Goal: Task Accomplishment & Management: Use online tool/utility

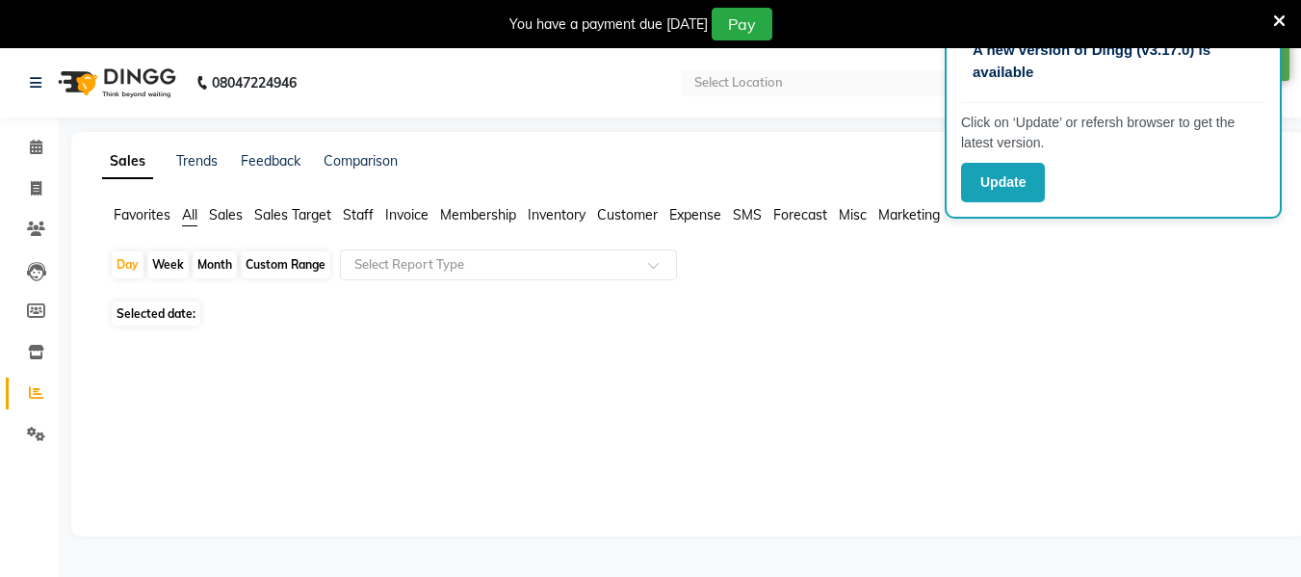
select select "en"
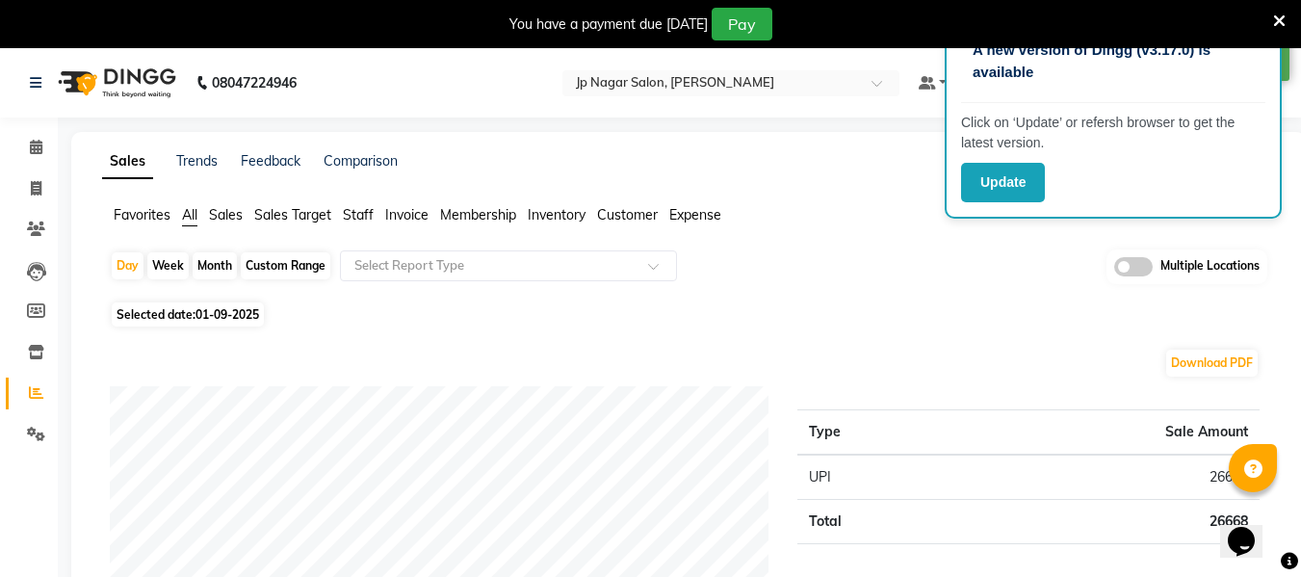
click at [1025, 293] on div "Day Week Month Custom Range Select Report Type Multiple Locations" at bounding box center [688, 272] width 1157 height 47
click at [1134, 262] on span at bounding box center [1133, 266] width 39 height 19
click at [1114, 270] on input "checkbox" at bounding box center [1114, 270] width 0 height 0
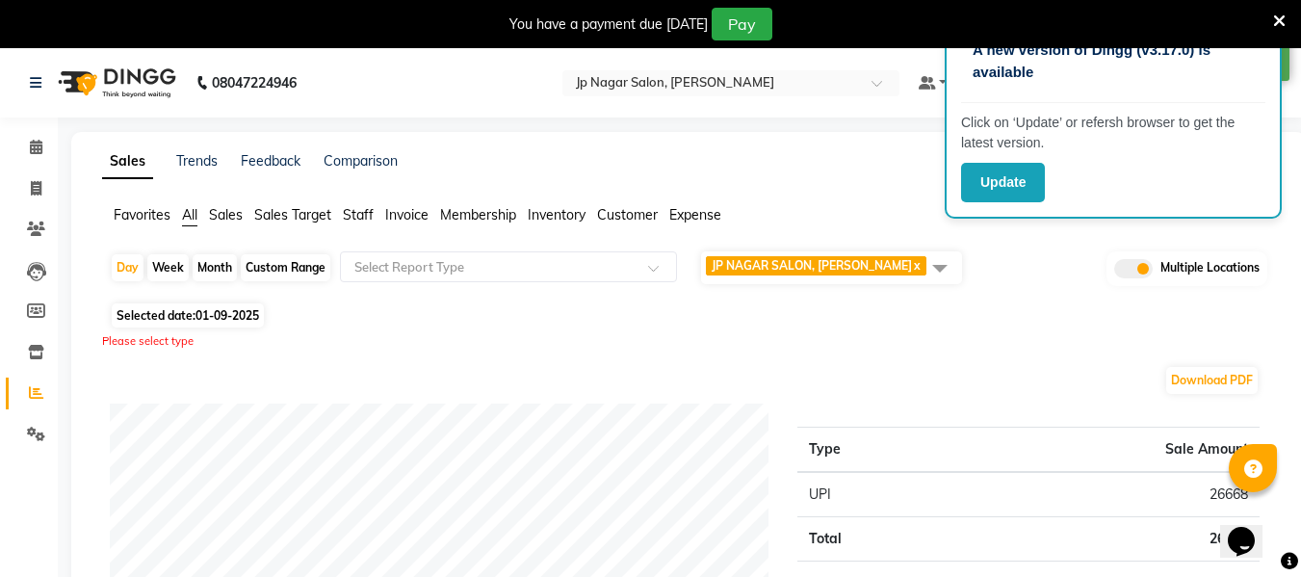
click at [912, 256] on span "JP NAGAR SALON, [PERSON_NAME] x" at bounding box center [831, 267] width 261 height 33
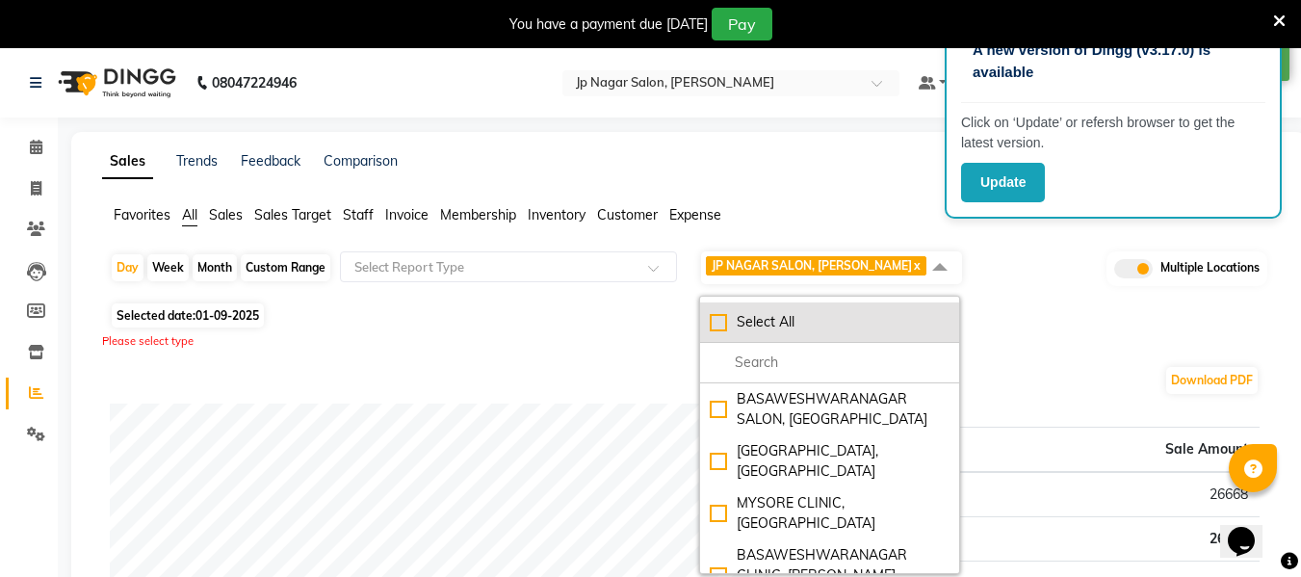
click at [716, 321] on div "Select All" at bounding box center [830, 322] width 240 height 20
checkbox input "true"
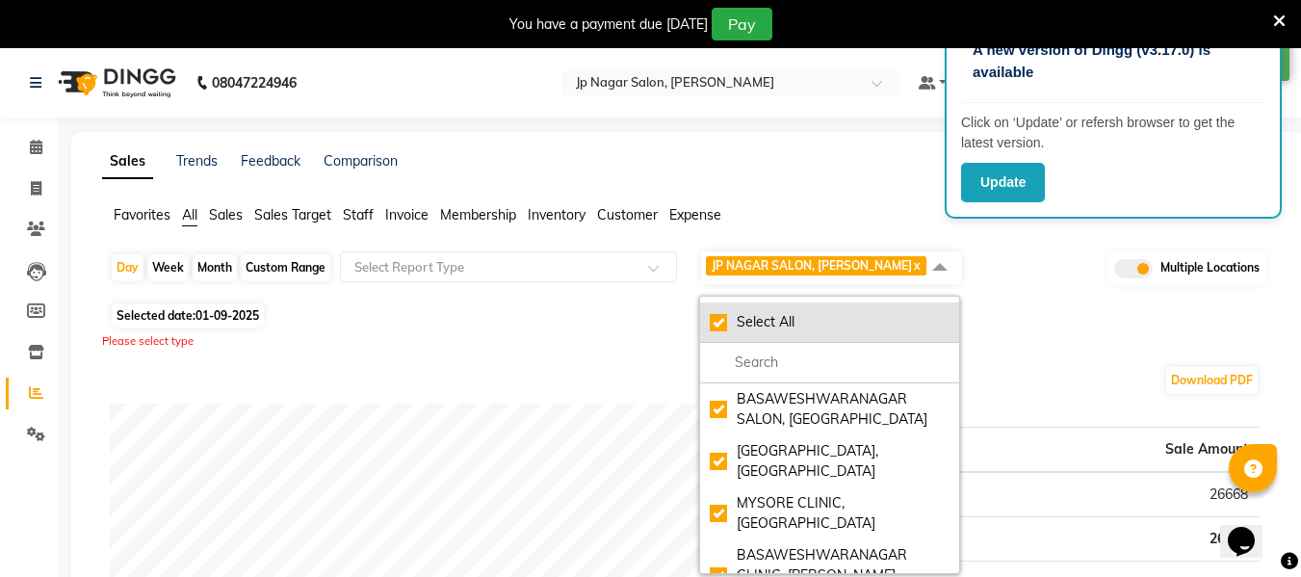
checkbox input "true"
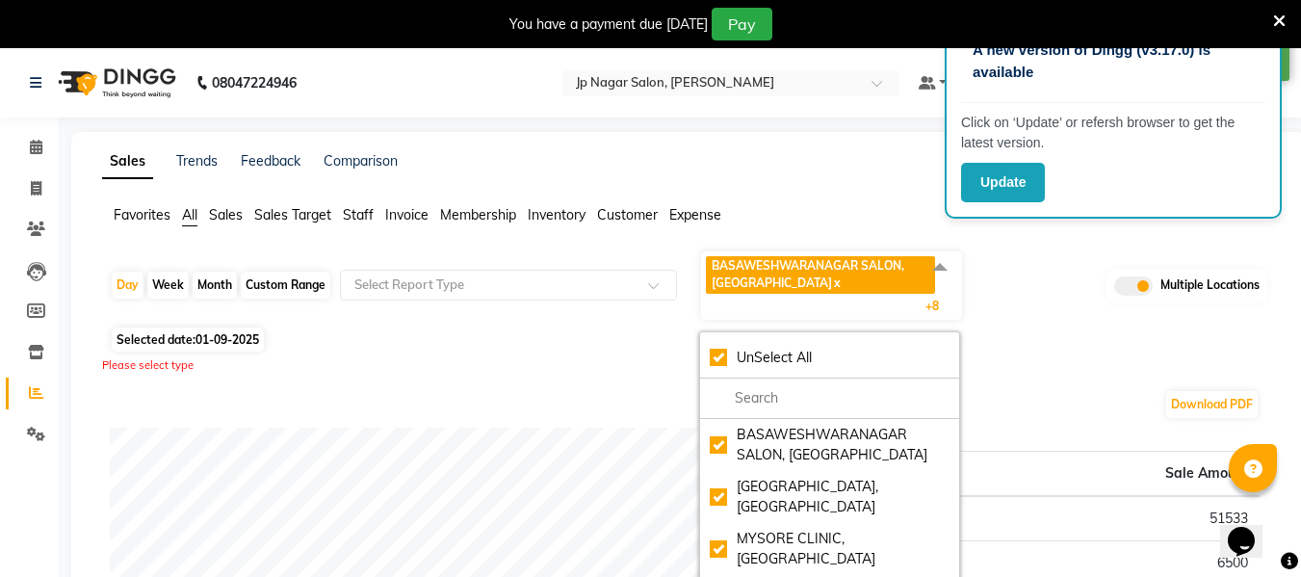
click at [605, 347] on div "Selected date: [DATE]" at bounding box center [692, 339] width 1165 height 20
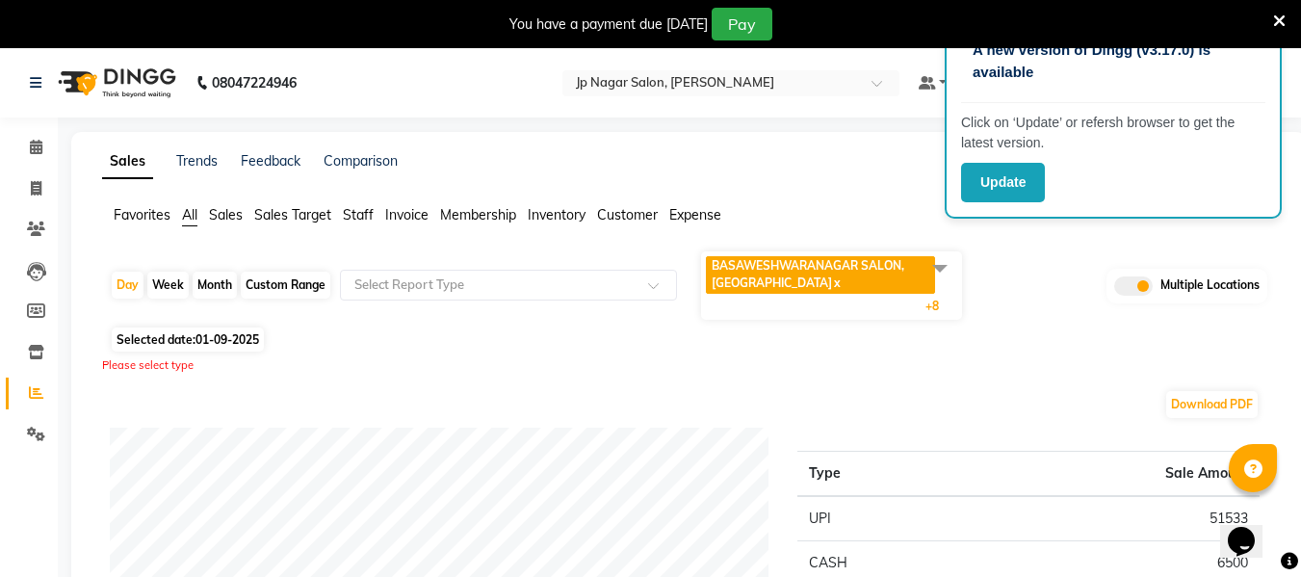
click at [219, 294] on div "Month" at bounding box center [215, 285] width 44 height 27
select select "9"
select select "2025"
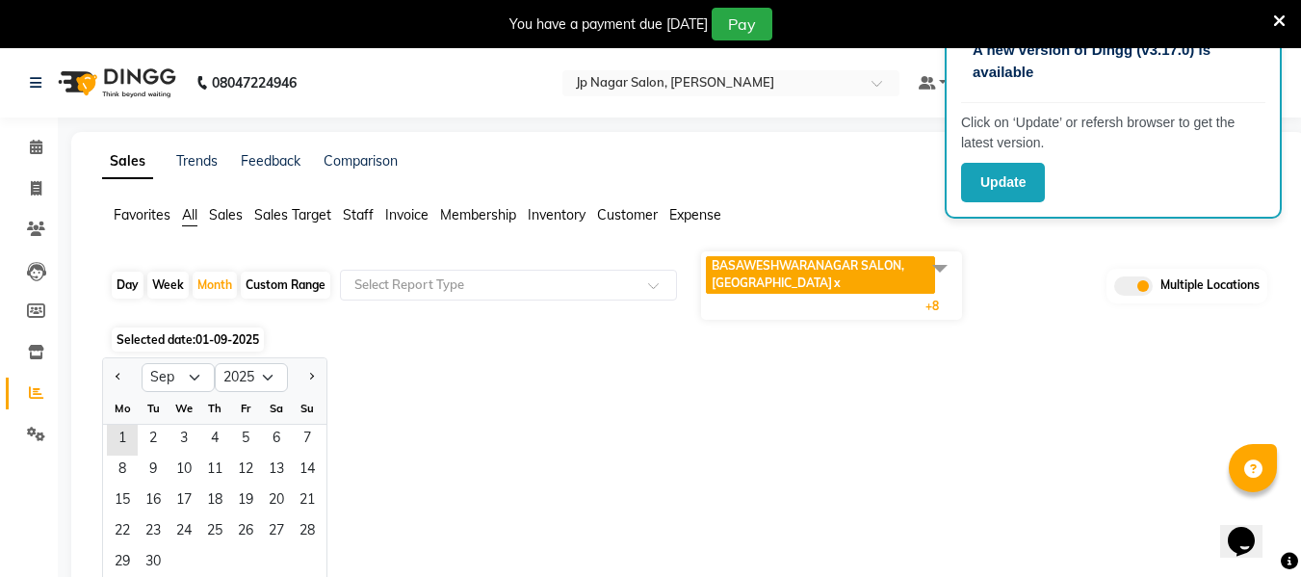
click at [288, 282] on div "Custom Range" at bounding box center [286, 285] width 90 height 27
select select "9"
select select "2025"
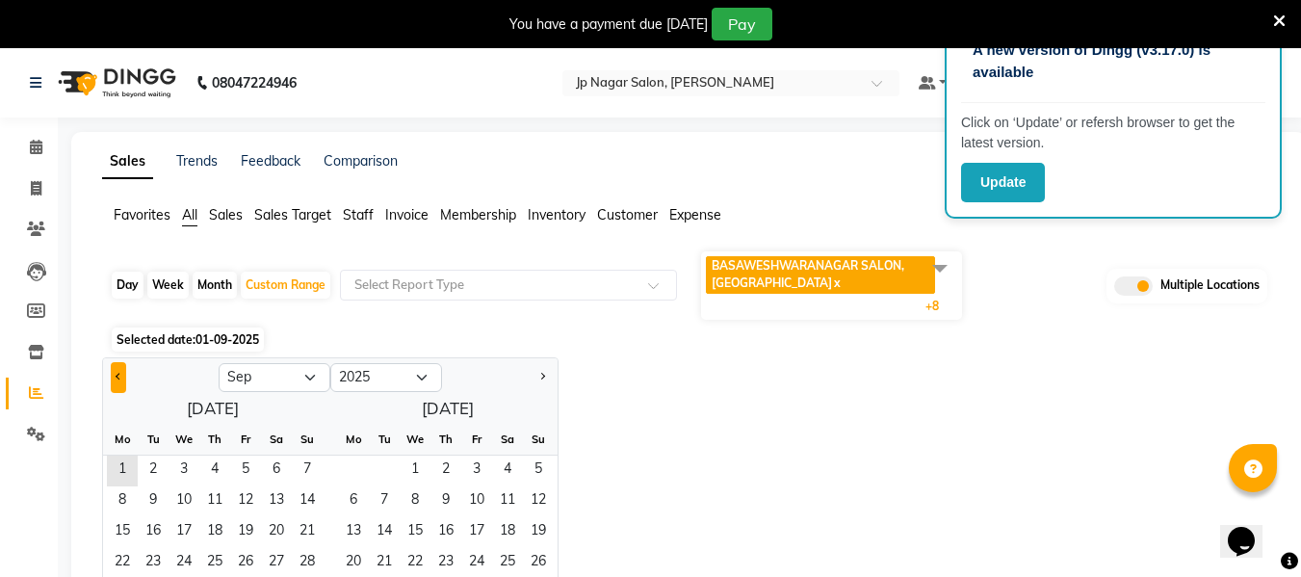
click at [121, 375] on span "Previous month" at bounding box center [119, 376] width 7 height 7
click at [547, 375] on button "Next month" at bounding box center [541, 377] width 15 height 31
select select "8"
click at [236, 461] on span "1" at bounding box center [245, 470] width 31 height 31
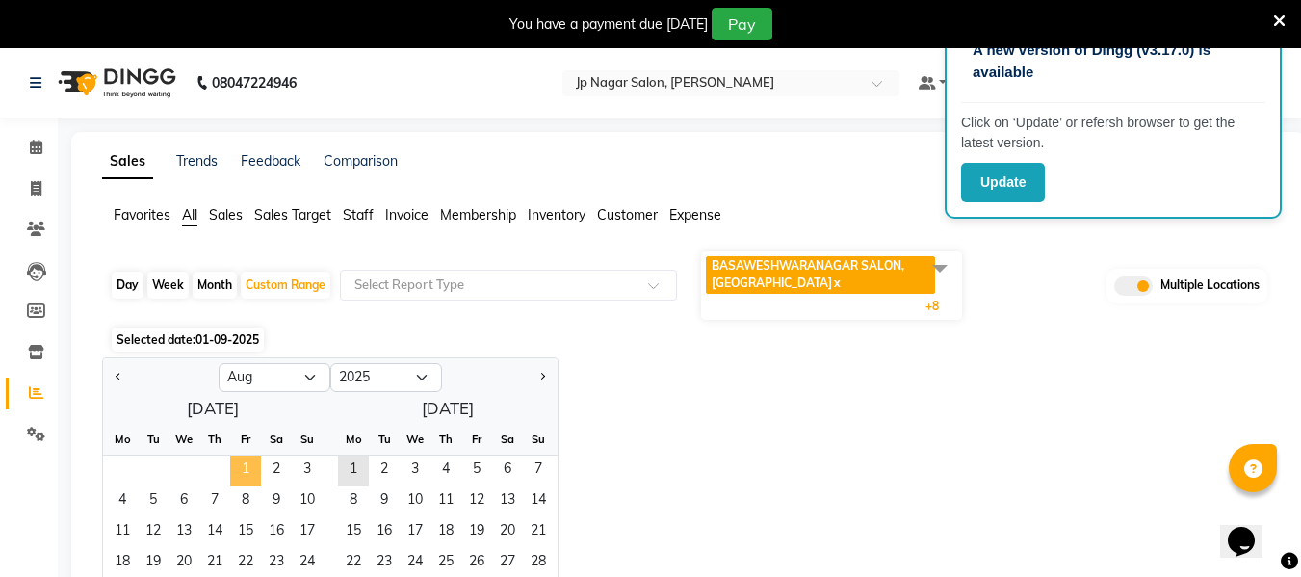
click at [236, 461] on span "1" at bounding box center [245, 470] width 31 height 31
click at [133, 285] on div "Day" at bounding box center [128, 285] width 32 height 27
select select "8"
select select "2025"
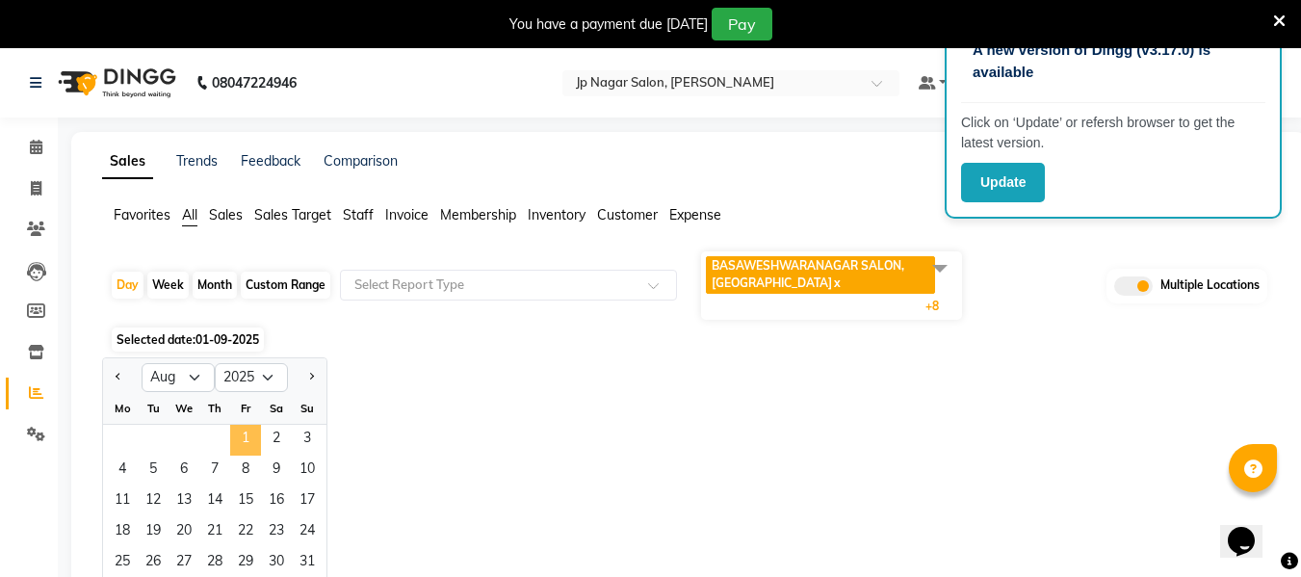
click at [246, 441] on span "1" at bounding box center [245, 440] width 31 height 31
